Goal: Use online tool/utility: Utilize a website feature to perform a specific function

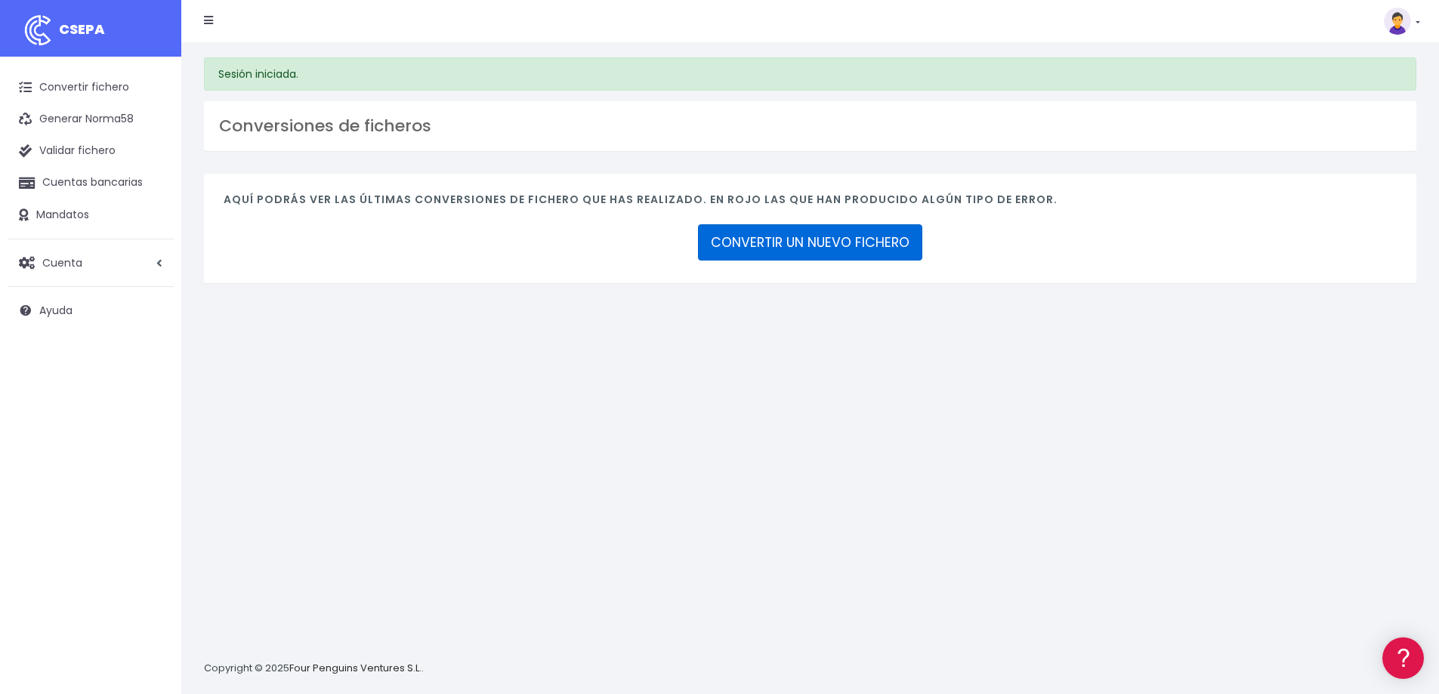
click at [837, 243] on link "CONVERTIR UN NUEVO FICHERO" at bounding box center [810, 242] width 224 height 36
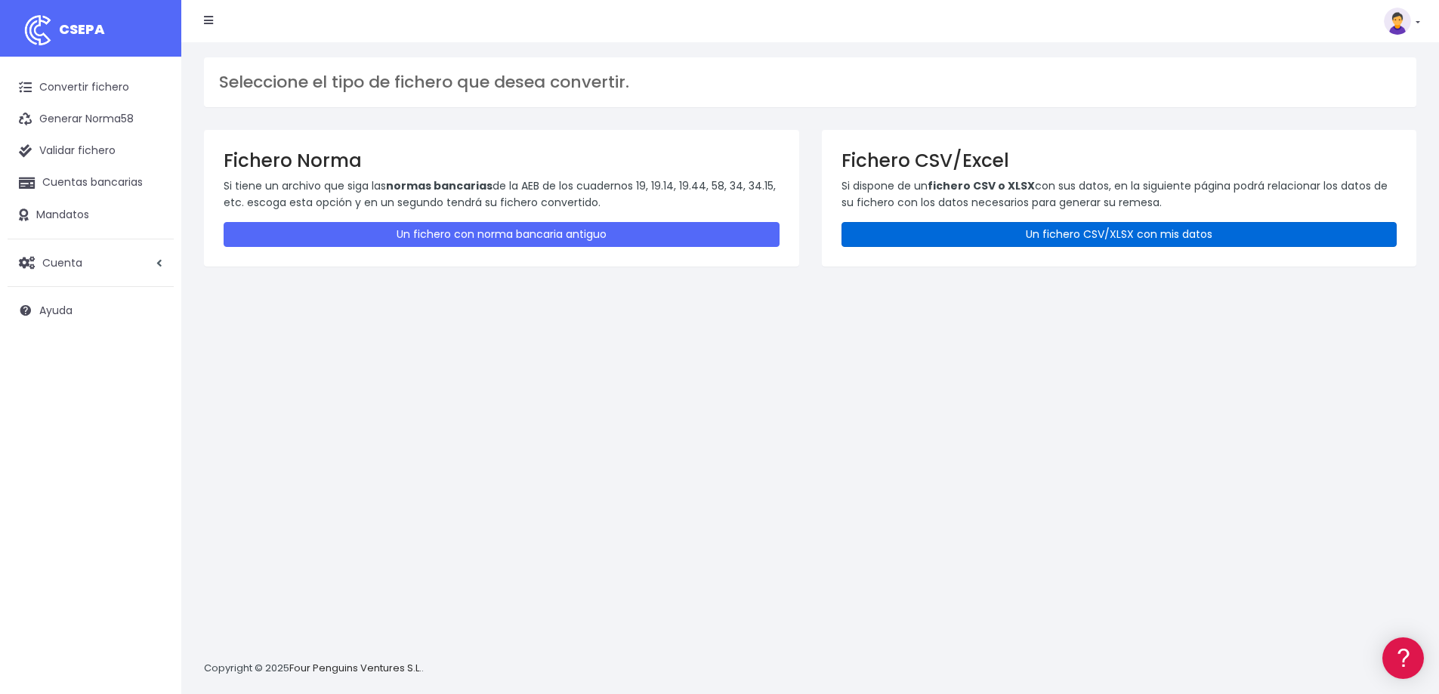
click at [1012, 233] on link "Un fichero CSV/XLSX con mis datos" at bounding box center [1120, 234] width 556 height 25
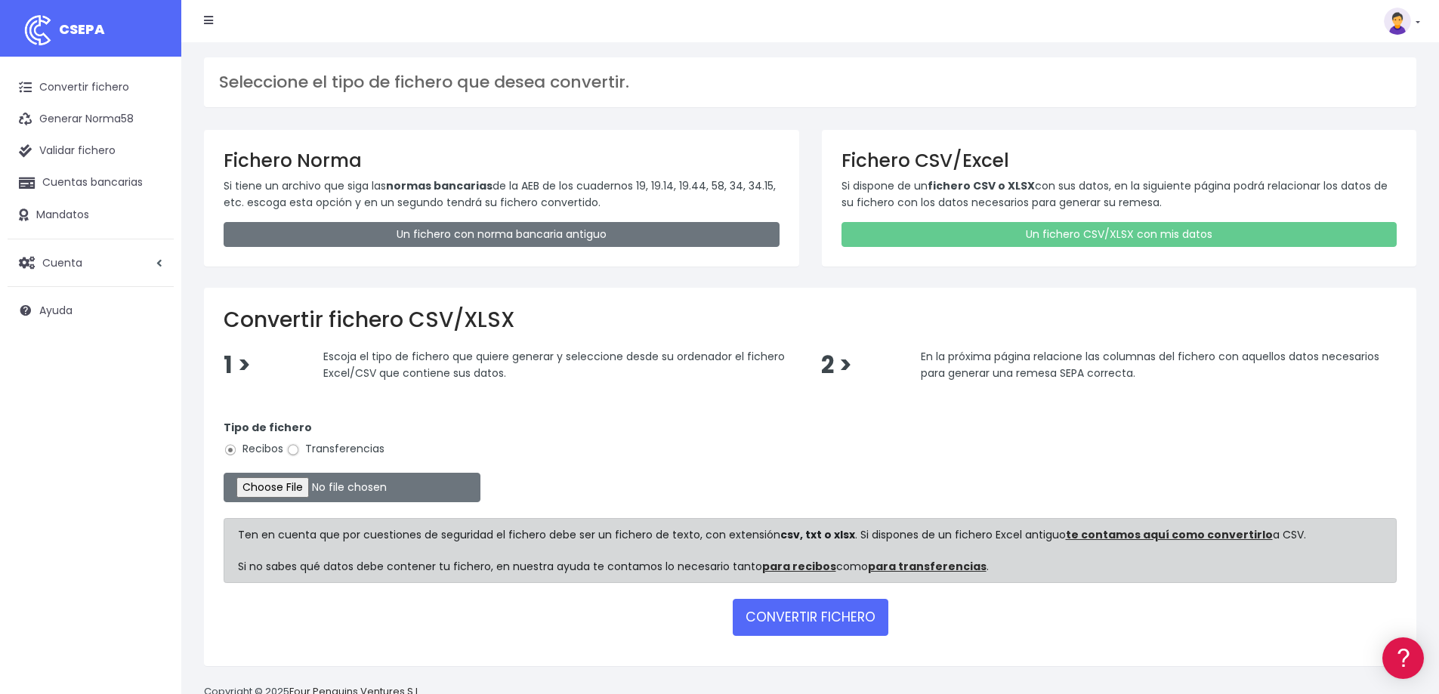
click at [294, 450] on input "Transferencias" at bounding box center [293, 451] width 14 height 14
radio input "true"
click at [302, 487] on input "file" at bounding box center [352, 487] width 257 height 29
type input "C:\fakepath\09 NOMINAS SEPTIEMBRE 2025 (1).xlsx"
click at [846, 619] on button "CONVERTIR FICHERO" at bounding box center [811, 617] width 156 height 36
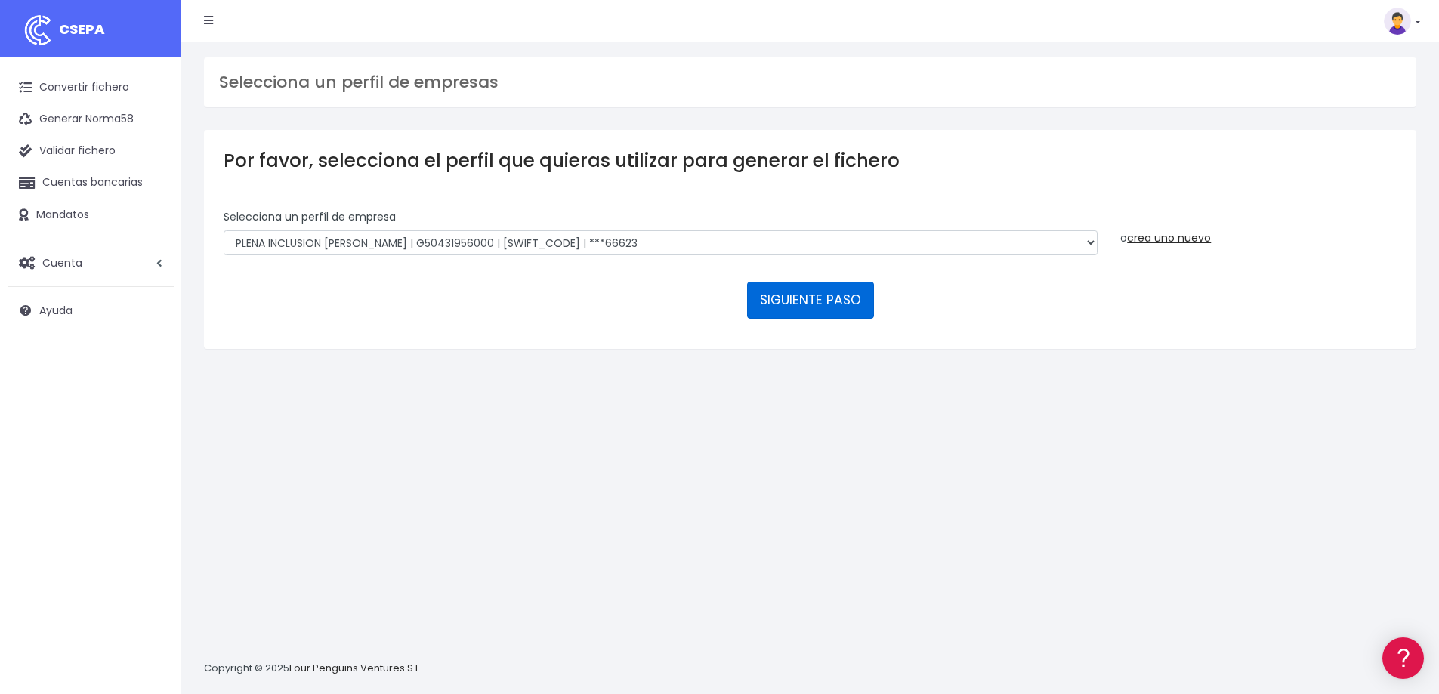
click at [831, 299] on button "SIGUIENTE PASO" at bounding box center [810, 300] width 127 height 36
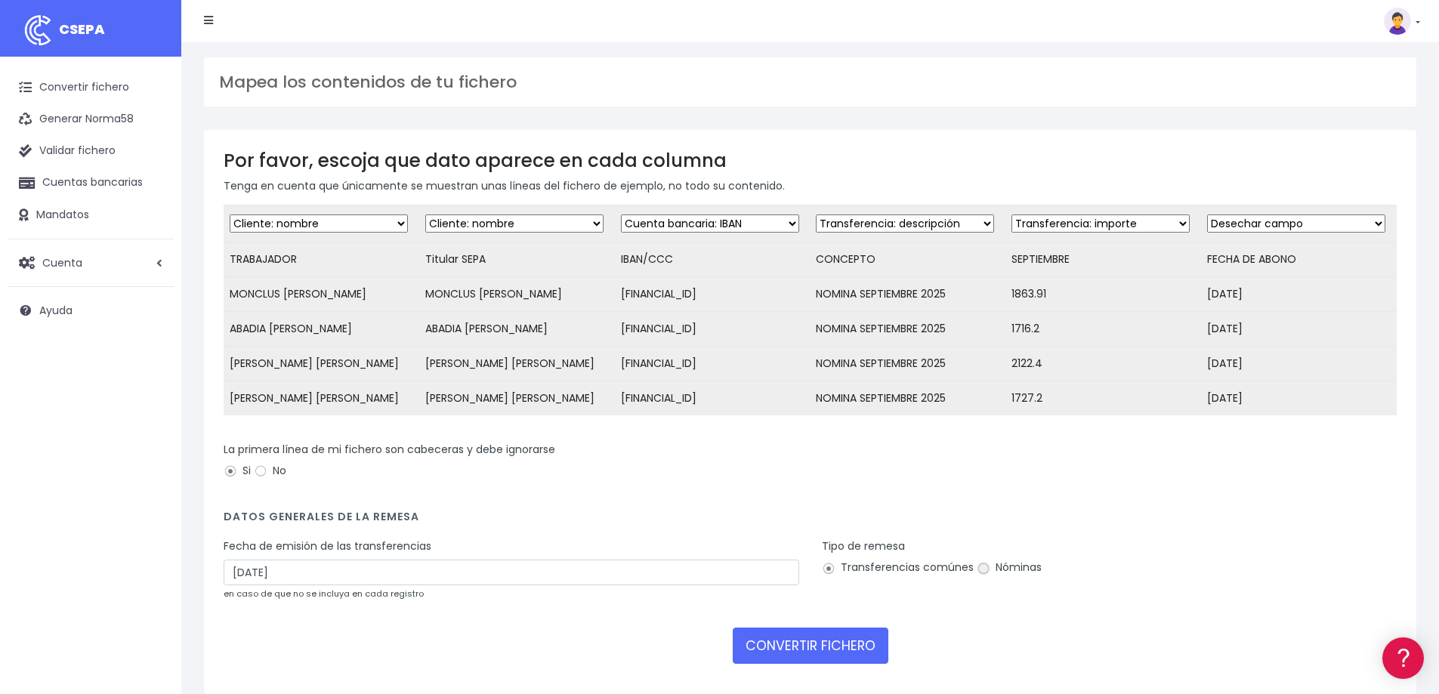
click at [984, 576] on input "Nóminas" at bounding box center [984, 569] width 14 height 14
radio input "true"
click at [395, 586] on input "[DATE]" at bounding box center [512, 573] width 576 height 26
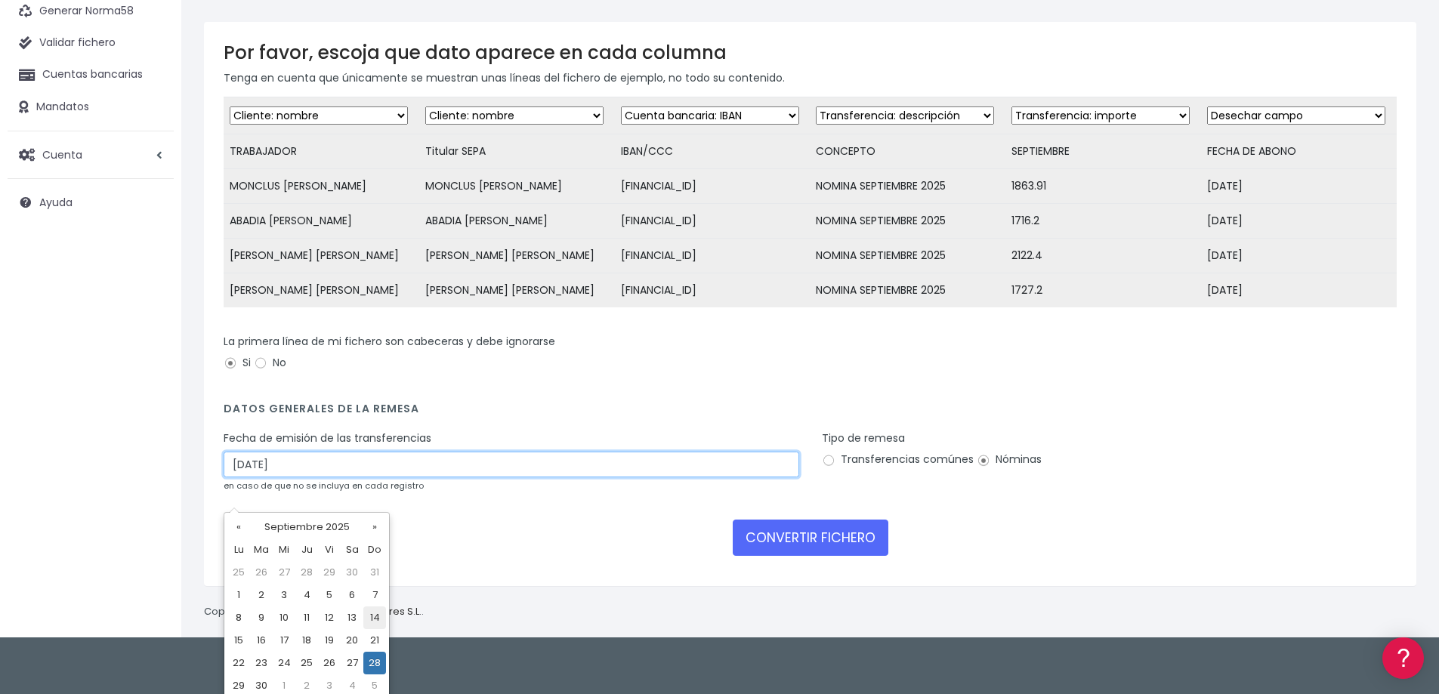
scroll to position [115, 0]
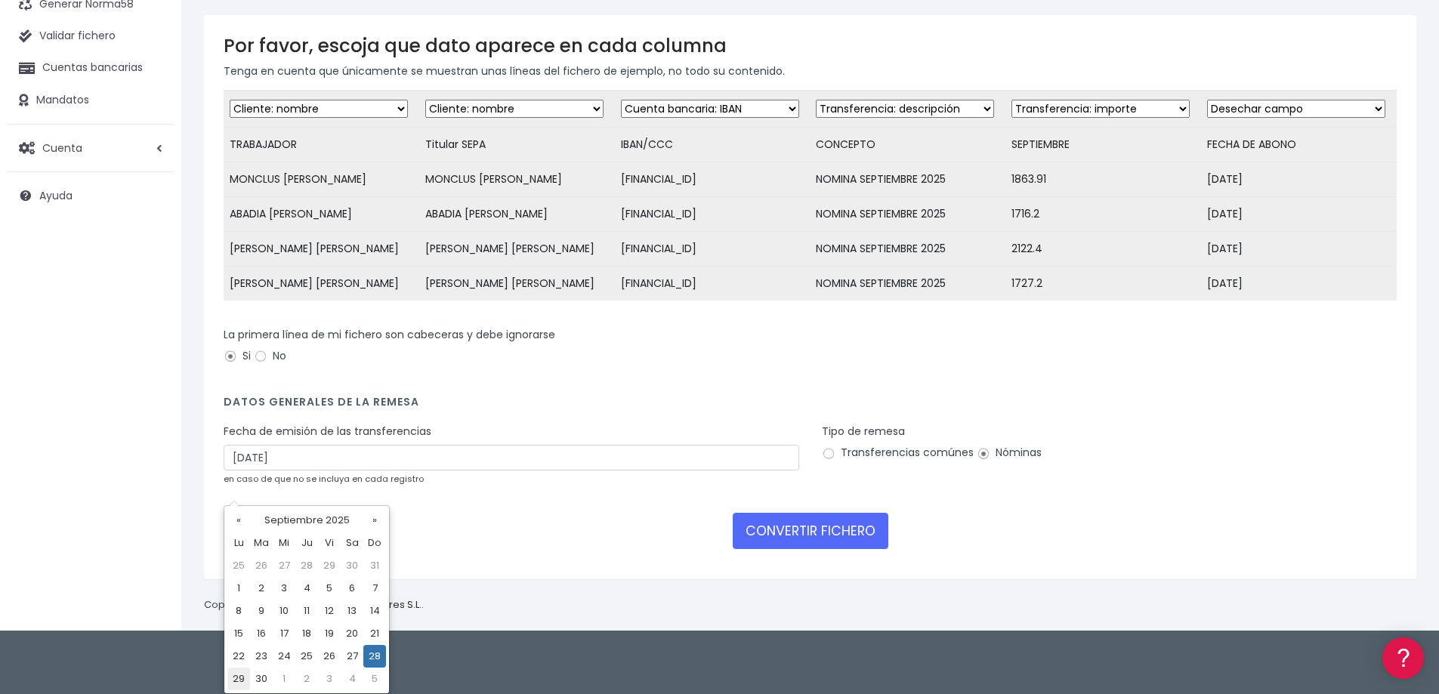
click at [233, 675] on td "29" at bounding box center [238, 679] width 23 height 23
type input "[DATE]"
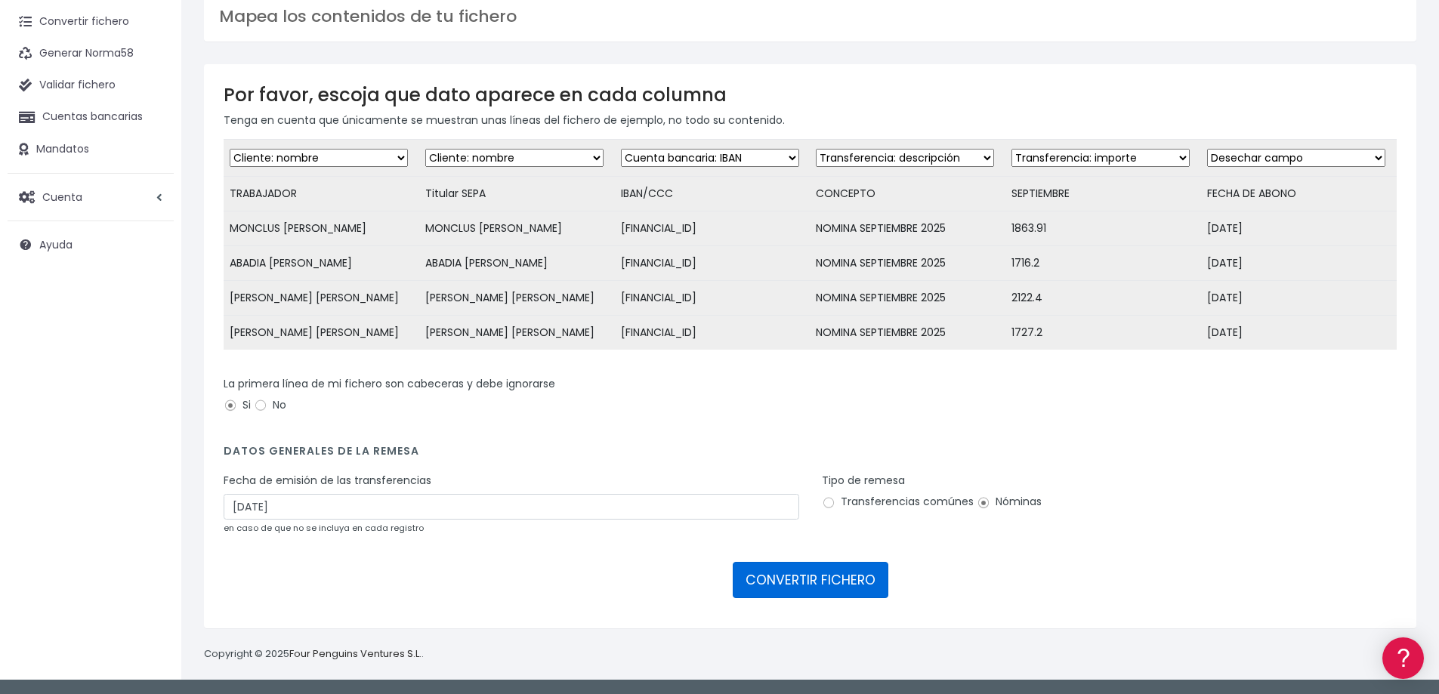
click at [836, 576] on button "CONVERTIR FICHERO" at bounding box center [811, 580] width 156 height 36
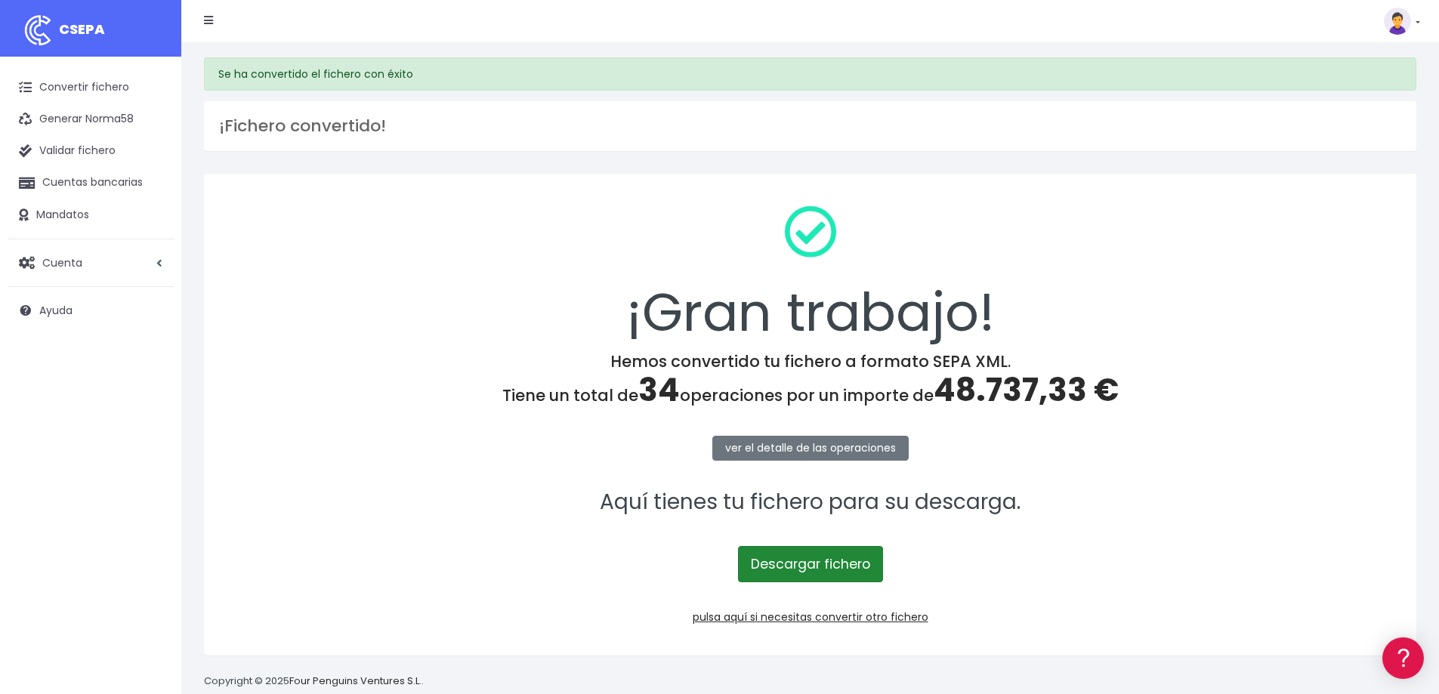
click at [826, 565] on link "Descargar fichero" at bounding box center [810, 564] width 145 height 36
